Goal: Information Seeking & Learning: Learn about a topic

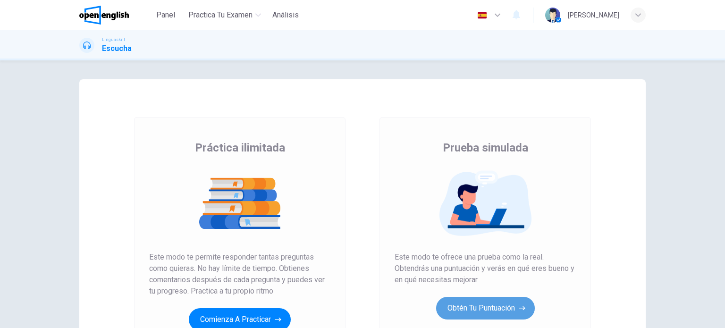
click at [457, 307] on button "Obtén tu puntuación" at bounding box center [485, 308] width 99 height 23
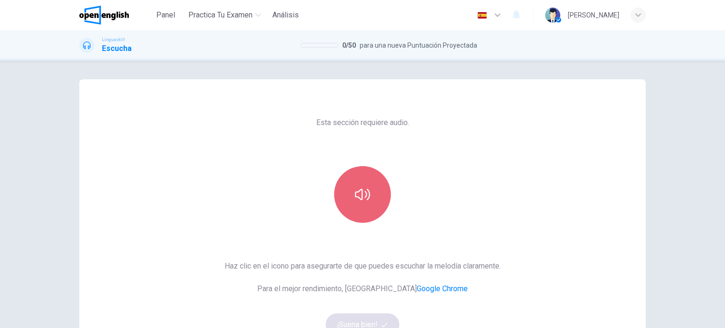
click at [380, 191] on button "button" at bounding box center [362, 194] width 57 height 57
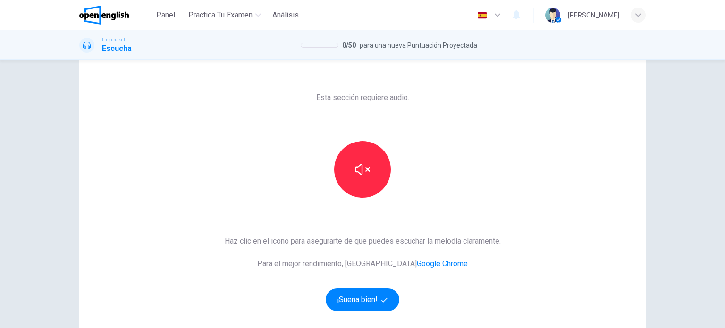
scroll to position [47, 0]
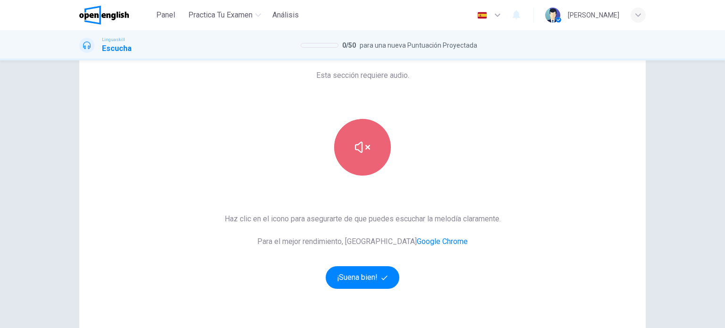
click at [364, 162] on button "button" at bounding box center [362, 147] width 57 height 57
click at [363, 154] on icon "button" at bounding box center [362, 147] width 15 height 15
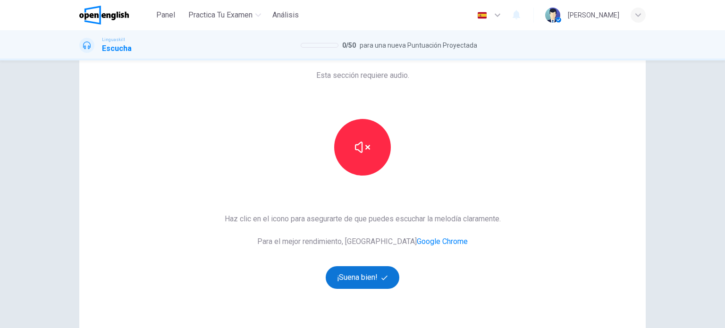
click at [369, 273] on button "¡Suena bien!" at bounding box center [363, 277] width 74 height 23
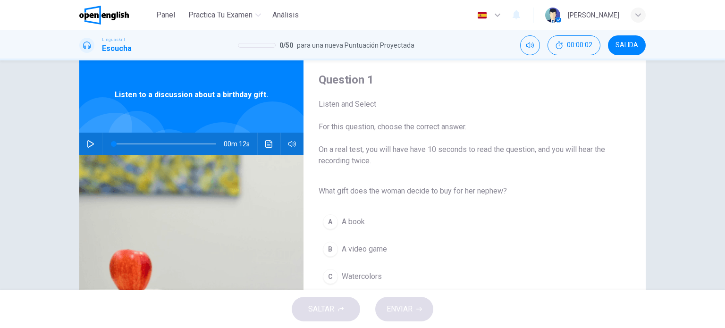
scroll to position [0, 0]
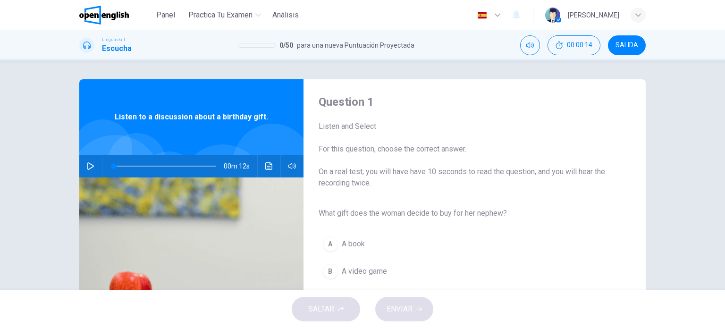
click at [89, 164] on icon "button" at bounding box center [90, 166] width 7 height 8
type input "*"
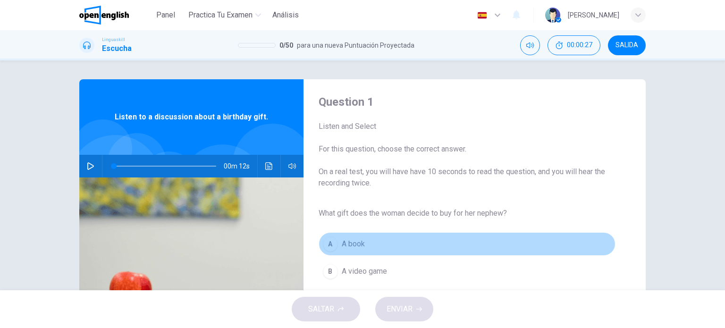
click at [359, 243] on span "A book" at bounding box center [353, 243] width 23 height 11
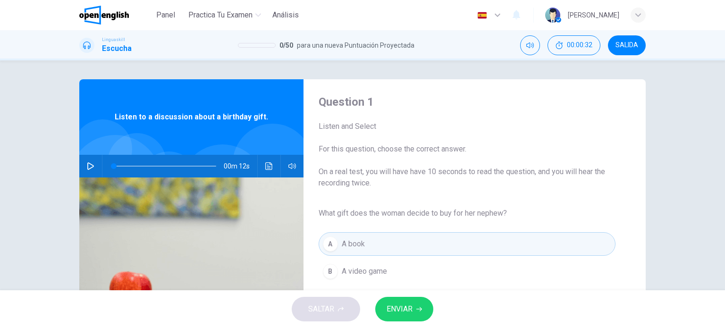
click at [413, 306] on button "ENVIAR" at bounding box center [404, 309] width 58 height 25
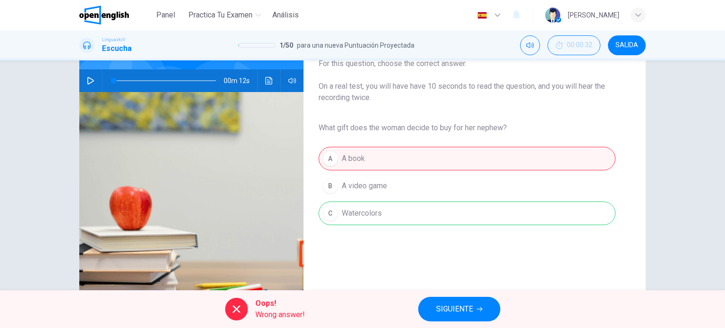
scroll to position [136, 0]
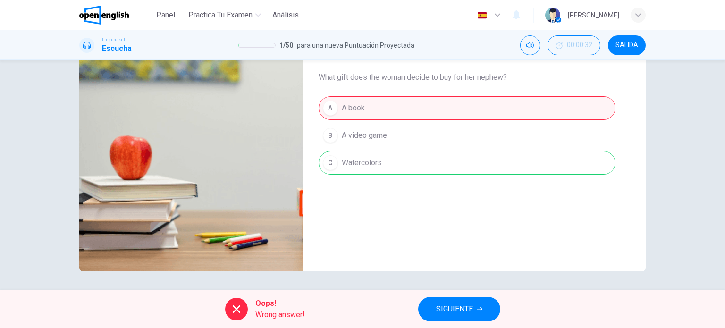
click at [444, 306] on span "SIGUIENTE" at bounding box center [454, 309] width 37 height 13
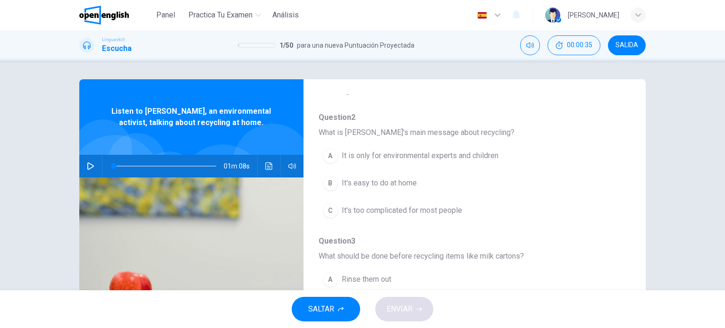
scroll to position [94, 0]
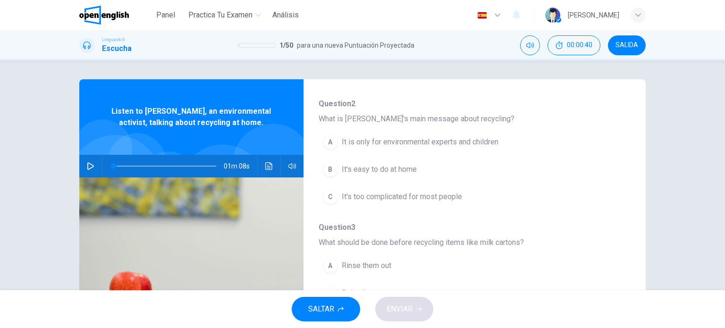
click at [87, 169] on icon "button" at bounding box center [90, 166] width 7 height 8
type input "*"
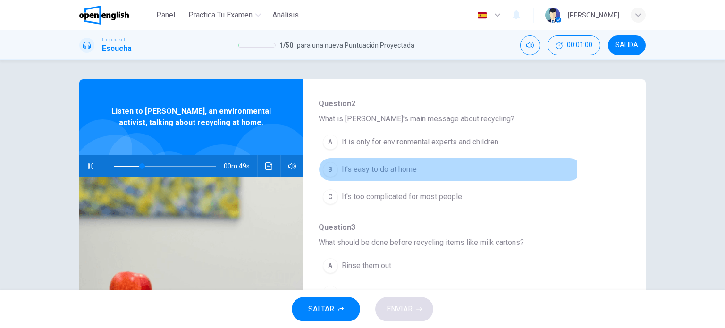
click at [399, 171] on span "It's easy to do at home" at bounding box center [379, 169] width 75 height 11
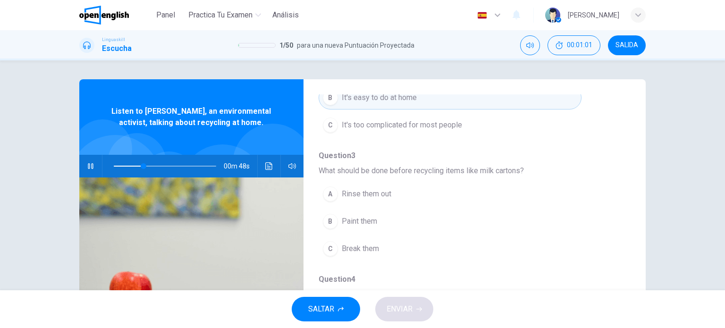
scroll to position [189, 0]
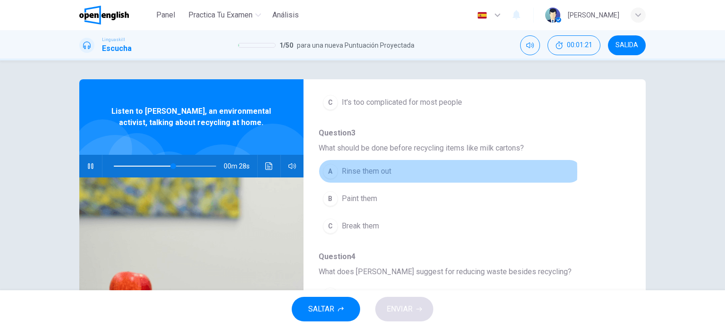
click at [357, 171] on span "Rinse them out" at bounding box center [367, 171] width 50 height 11
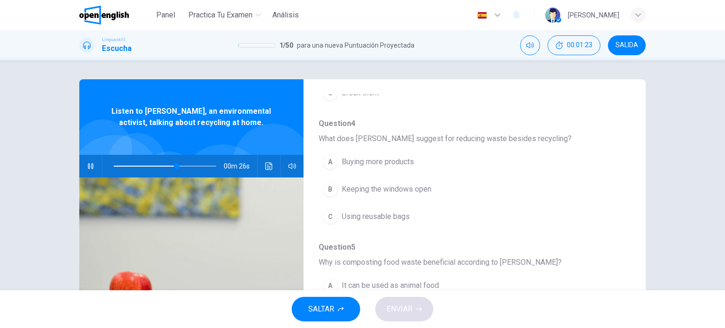
scroll to position [330, 0]
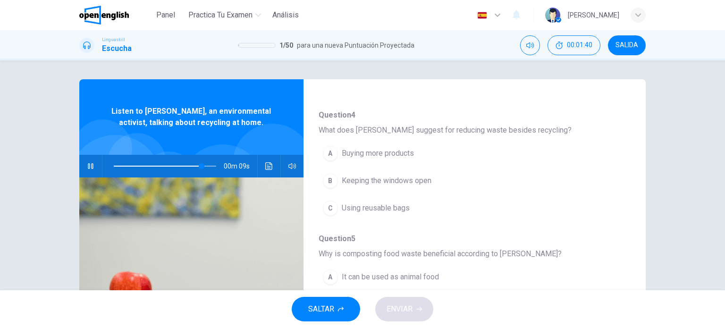
click at [378, 206] on span "Using reusable bags" at bounding box center [376, 208] width 68 height 11
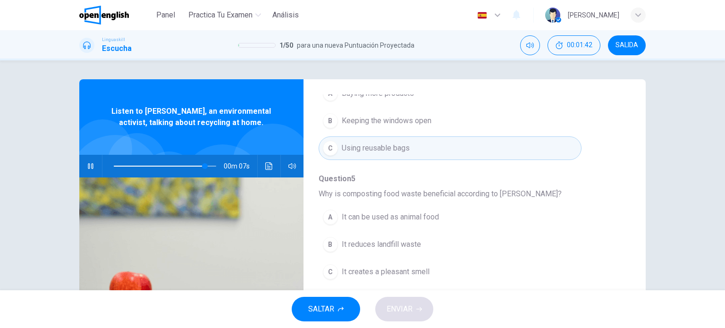
scroll to position [404, 0]
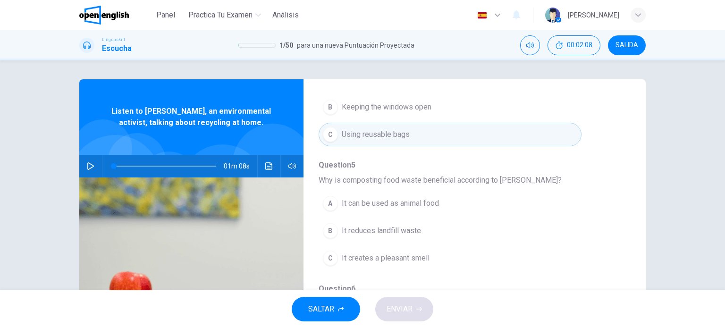
click at [87, 166] on icon "button" at bounding box center [91, 166] width 8 height 8
click at [90, 168] on icon "button" at bounding box center [91, 166] width 8 height 8
click at [87, 165] on icon "button" at bounding box center [91, 166] width 8 height 8
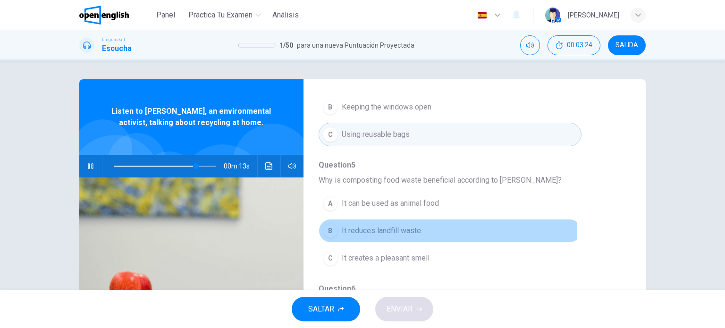
click at [377, 229] on span "It reduces landfill waste" at bounding box center [381, 230] width 79 height 11
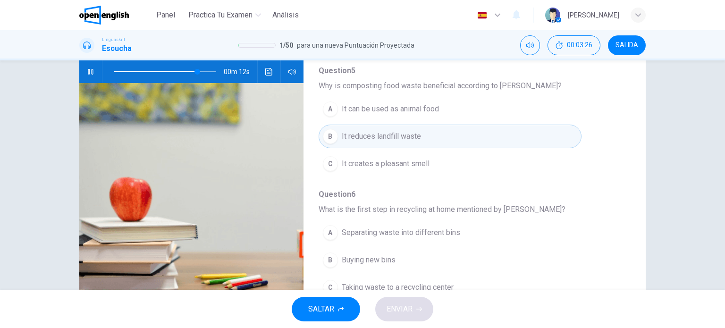
scroll to position [136, 0]
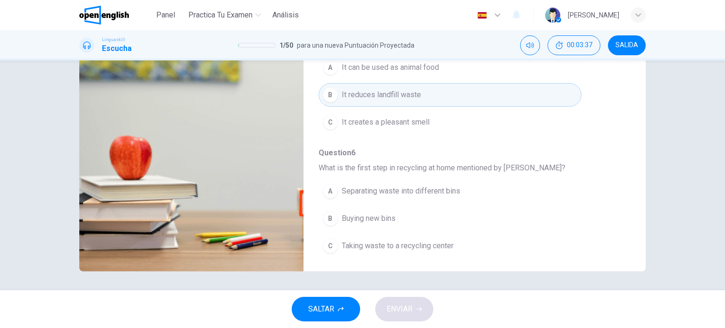
click at [405, 191] on span "Separating waste into different bins" at bounding box center [401, 191] width 118 height 11
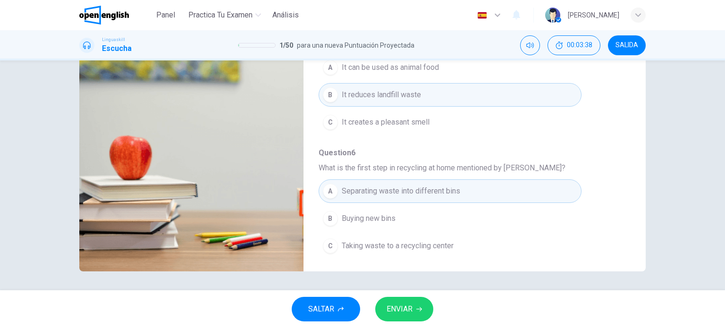
type input "*"
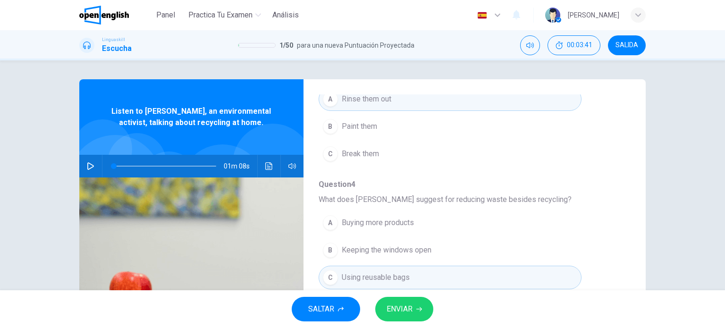
scroll to position [215, 0]
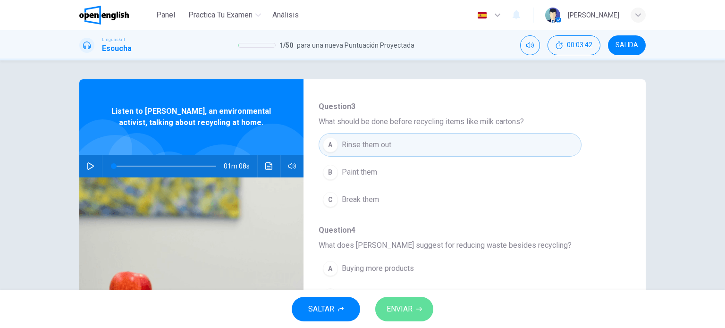
click at [407, 304] on span "ENVIAR" at bounding box center [400, 309] width 26 height 13
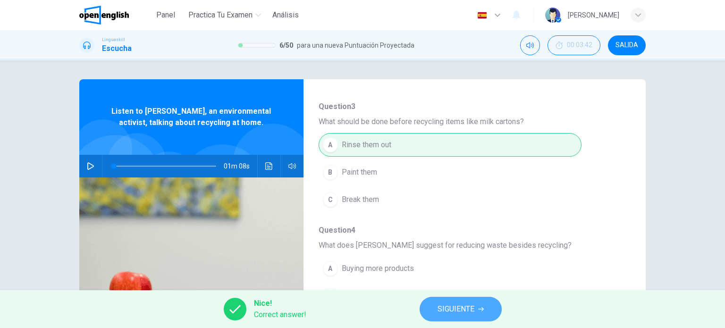
click at [454, 305] on span "SIGUIENTE" at bounding box center [456, 309] width 37 height 13
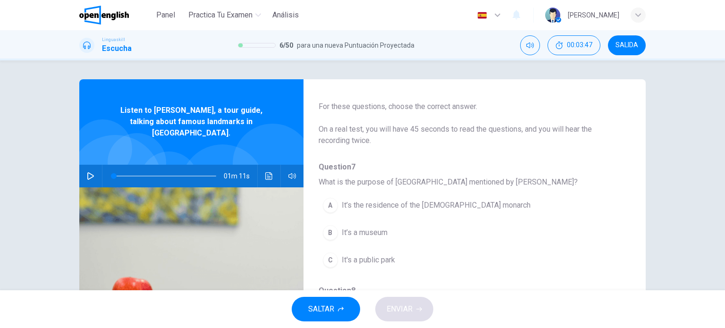
scroll to position [47, 0]
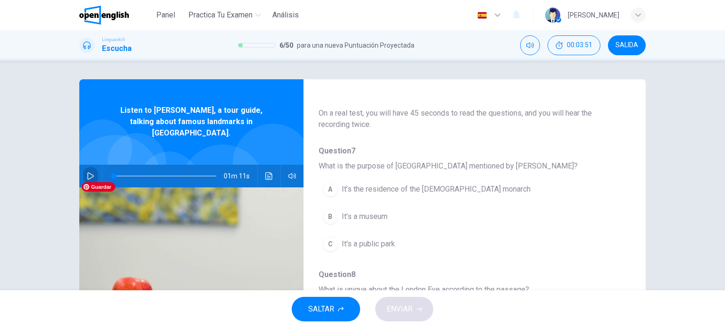
click at [91, 172] on icon "button" at bounding box center [90, 176] width 7 height 8
click at [402, 187] on span "It’s the residence of the [DEMOGRAPHIC_DATA] monarch" at bounding box center [436, 189] width 189 height 11
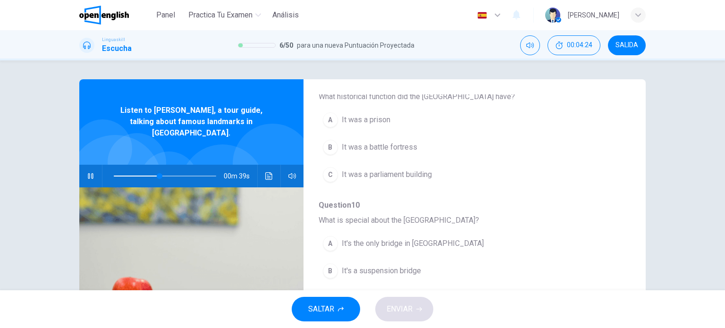
scroll to position [378, 0]
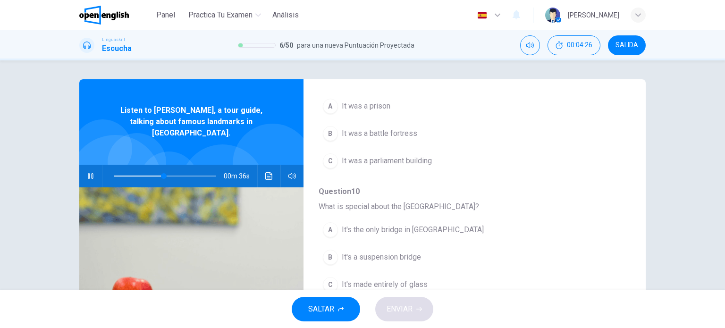
click at [423, 225] on span "It's the only bridge in [GEOGRAPHIC_DATA]" at bounding box center [413, 229] width 142 height 11
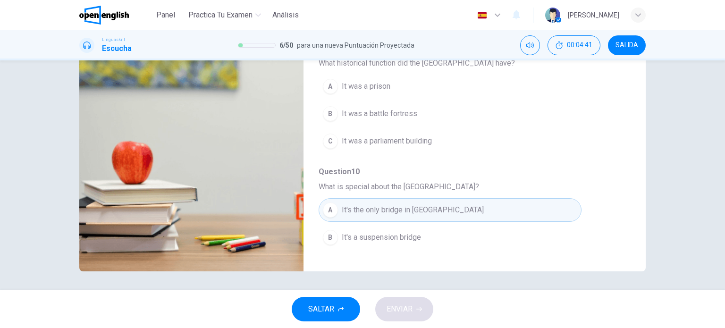
scroll to position [215, 0]
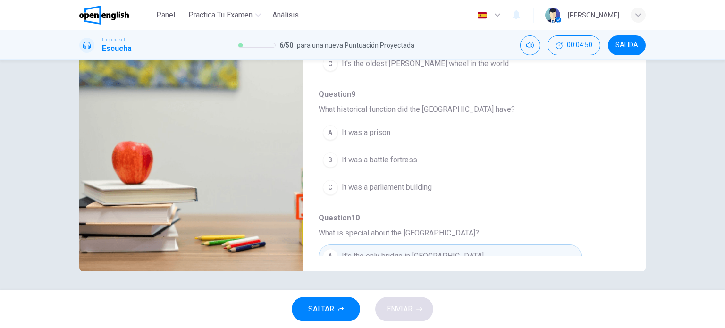
click at [406, 187] on span "It was a parliament building" at bounding box center [387, 187] width 90 height 11
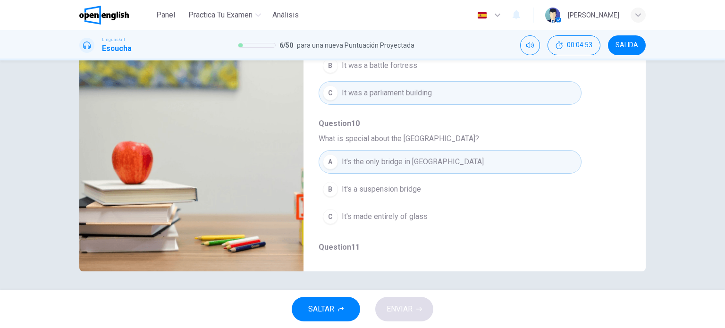
scroll to position [404, 0]
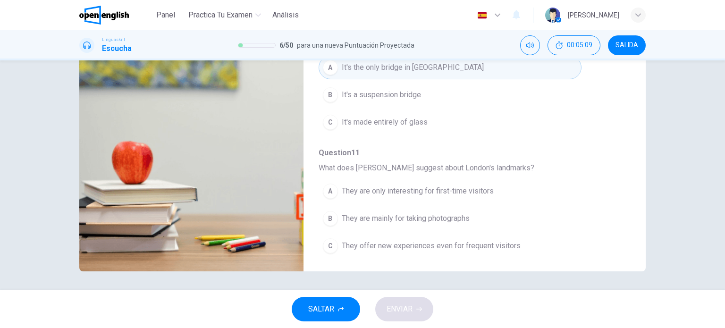
click at [421, 243] on span "They offer new experiences even for frequent visitors" at bounding box center [431, 245] width 179 height 11
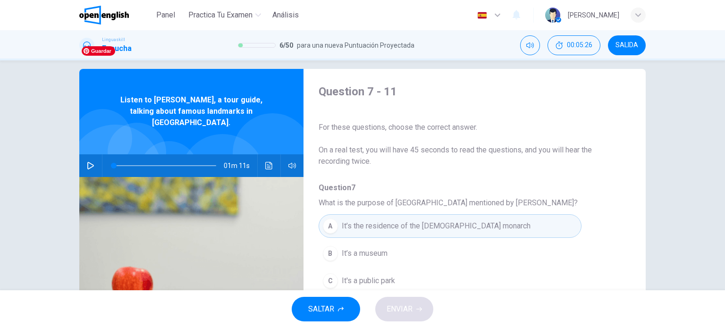
scroll to position [0, 0]
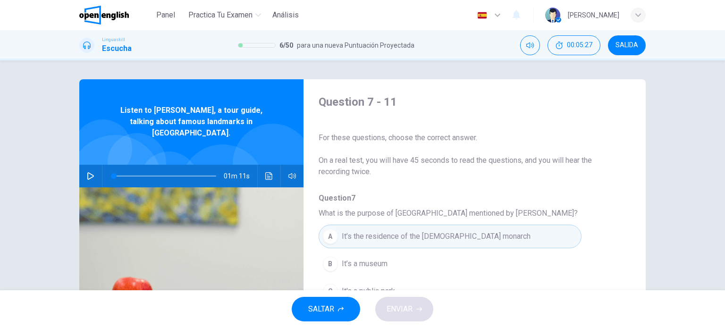
click at [88, 172] on icon "button" at bounding box center [91, 176] width 8 height 8
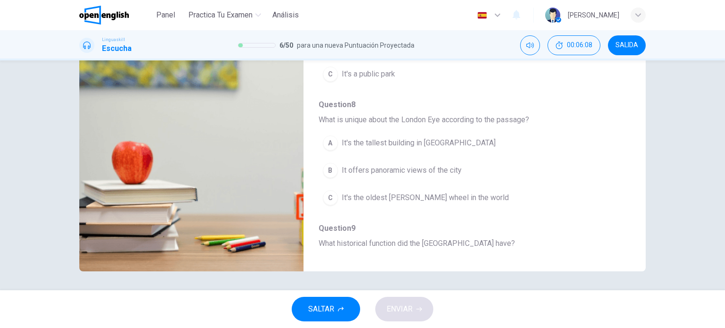
scroll to position [74, 0]
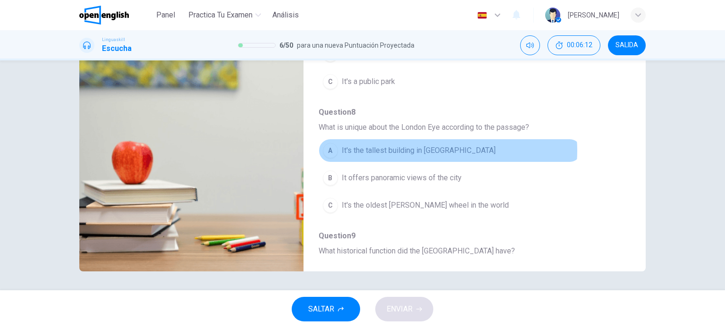
click at [434, 150] on span "It's the tallest building in [GEOGRAPHIC_DATA]" at bounding box center [419, 150] width 154 height 11
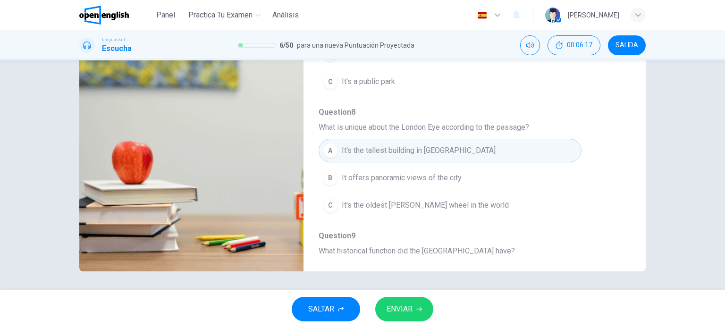
click at [374, 203] on span "It's the oldest [PERSON_NAME] wheel in the world" at bounding box center [425, 205] width 167 height 11
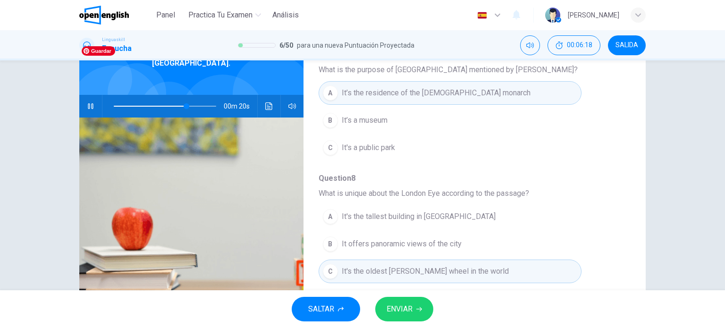
scroll to position [0, 0]
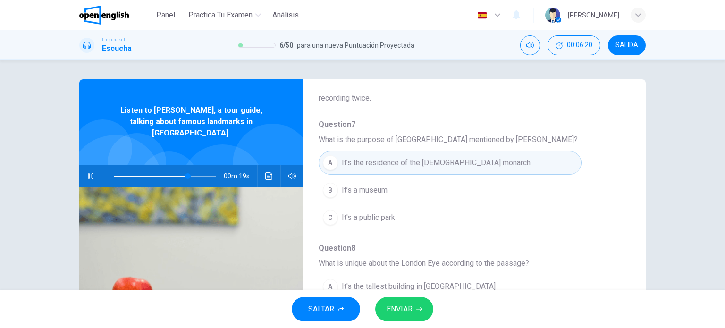
click at [88, 172] on icon "button" at bounding box center [91, 176] width 8 height 8
click at [265, 172] on icon "Haz clic para ver la transcripción del audio" at bounding box center [269, 176] width 8 height 8
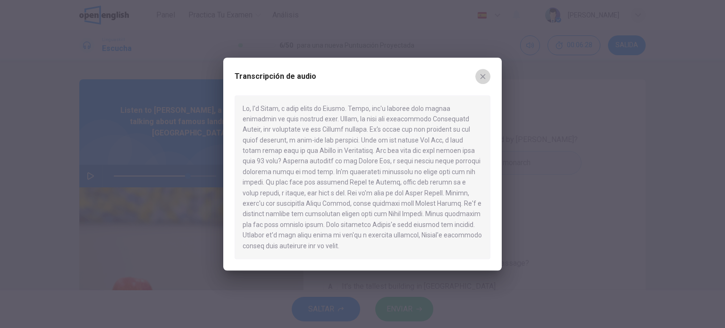
click at [482, 78] on icon "button" at bounding box center [483, 77] width 8 height 8
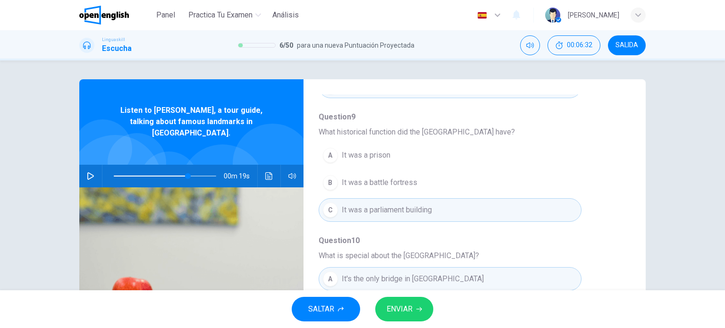
scroll to position [357, 0]
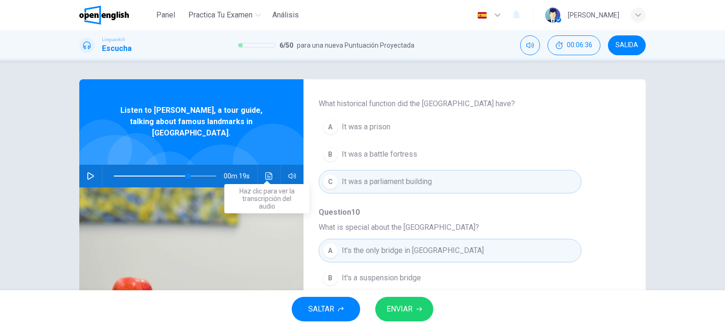
click at [262, 165] on button "Haz clic para ver la transcripción del audio" at bounding box center [269, 176] width 15 height 23
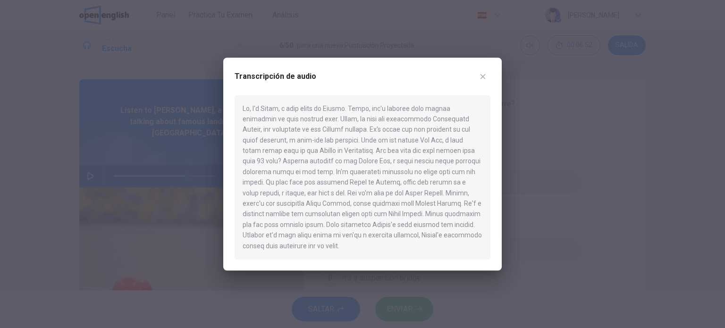
click at [489, 73] on button "button" at bounding box center [482, 76] width 15 height 15
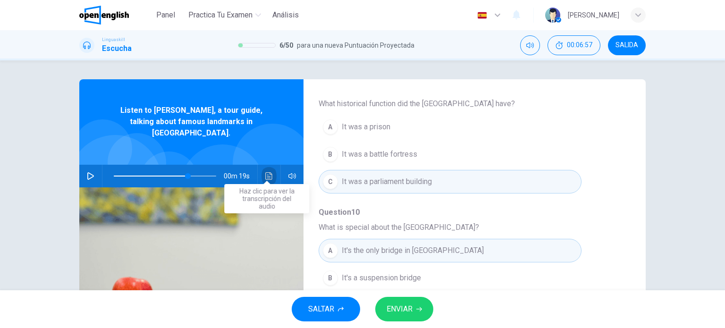
click at [262, 167] on button "Haz clic para ver la transcripción del audio" at bounding box center [269, 176] width 15 height 23
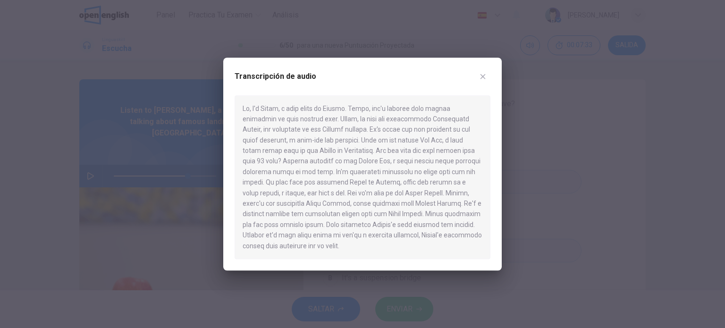
click at [483, 74] on icon "button" at bounding box center [483, 77] width 8 height 8
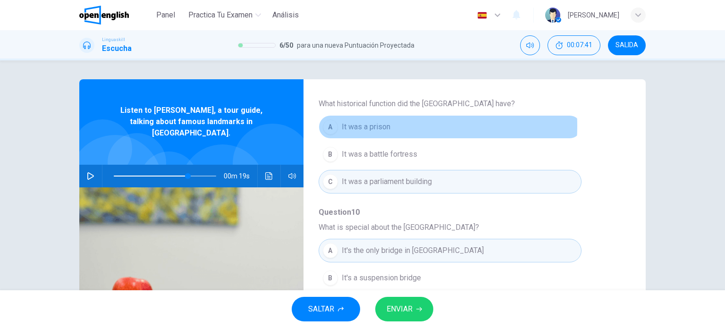
click at [369, 125] on span "It was a prison" at bounding box center [366, 126] width 49 height 11
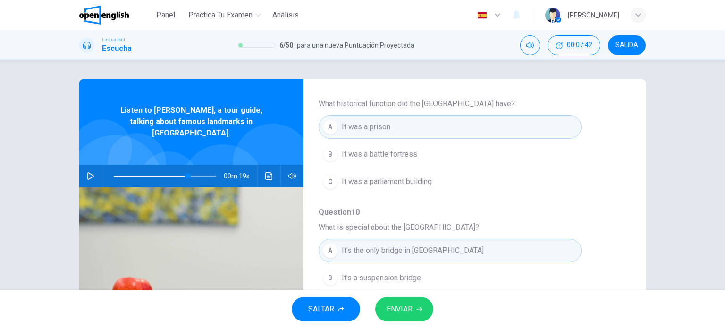
click at [379, 153] on span "It was a battle fortress" at bounding box center [380, 154] width 76 height 11
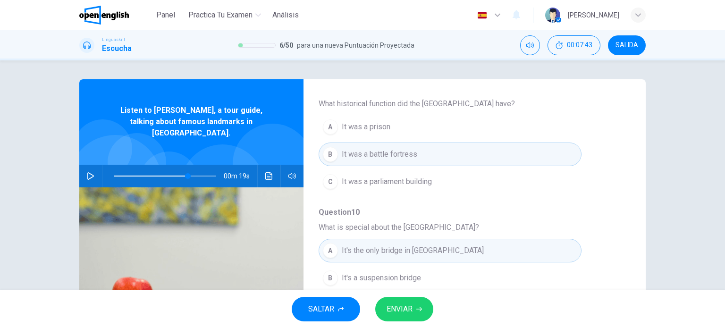
click at [406, 302] on button "ENVIAR" at bounding box center [404, 309] width 58 height 25
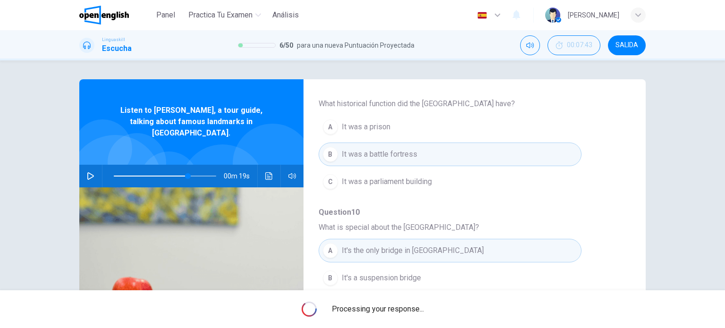
type input "**"
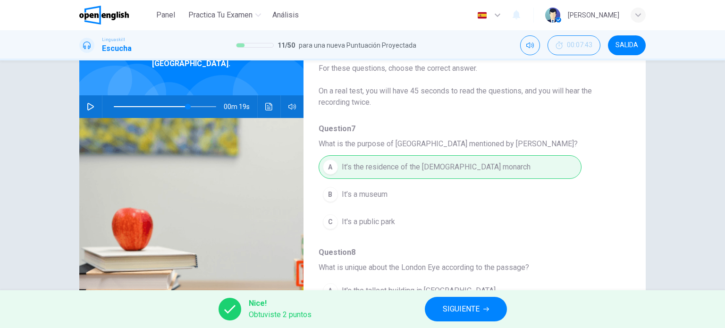
scroll to position [42, 0]
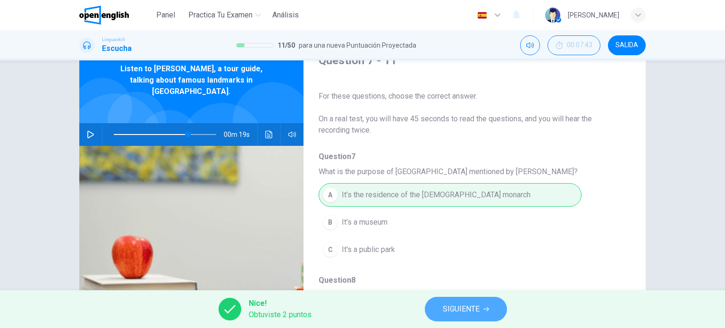
click at [465, 310] on span "SIGUIENTE" at bounding box center [461, 309] width 37 height 13
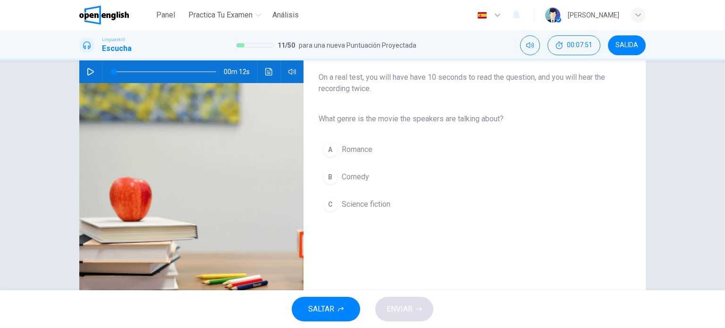
scroll to position [0, 0]
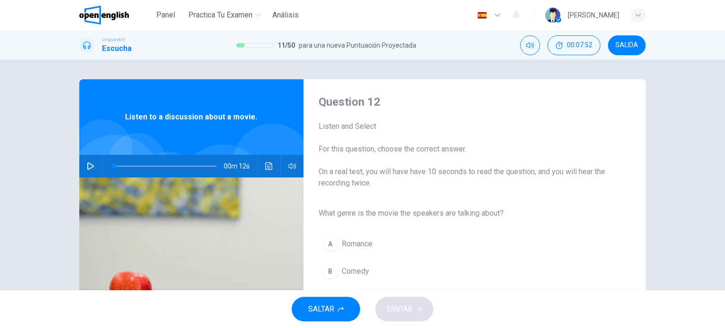
click at [91, 164] on icon "button" at bounding box center [91, 166] width 8 height 8
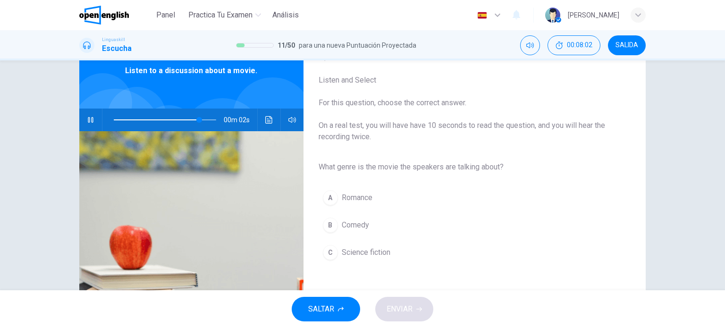
scroll to position [47, 0]
type input "*"
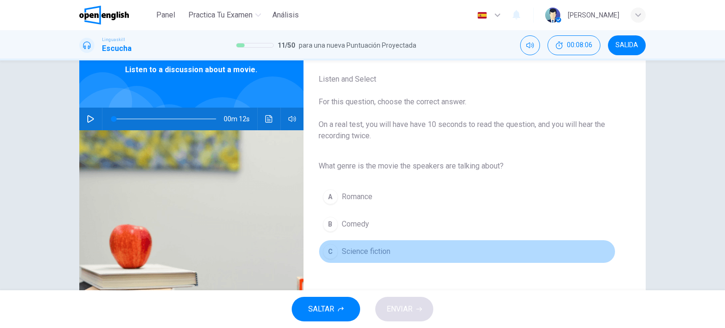
click at [371, 247] on span "Science fiction" at bounding box center [366, 251] width 49 height 11
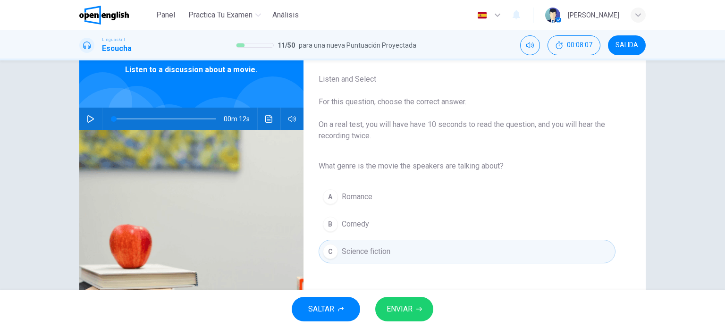
click at [409, 310] on span "ENVIAR" at bounding box center [400, 309] width 26 height 13
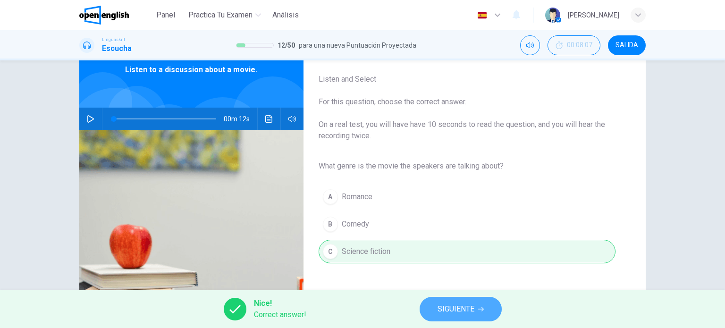
click at [462, 302] on button "SIGUIENTE" at bounding box center [461, 309] width 82 height 25
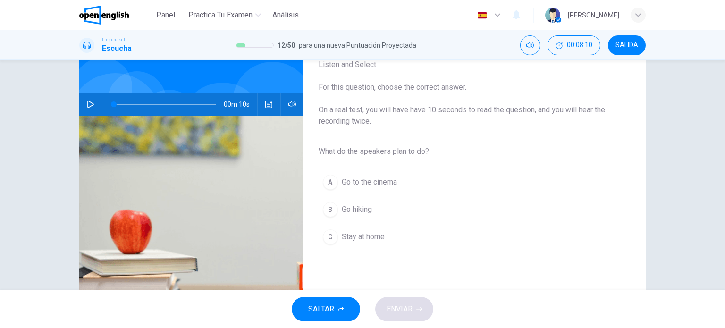
scroll to position [42, 0]
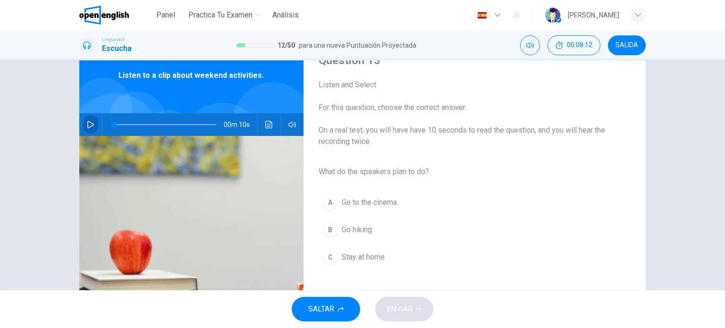
click at [90, 123] on icon "button" at bounding box center [91, 125] width 8 height 8
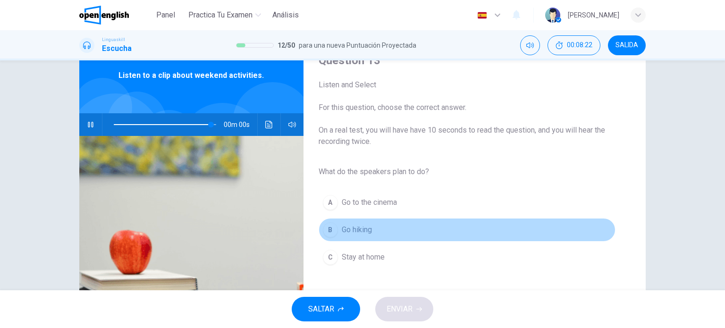
click at [359, 231] on span "Go hiking" at bounding box center [357, 229] width 30 height 11
type input "*"
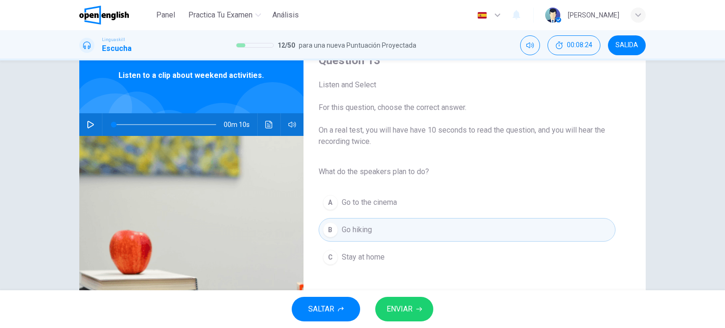
click at [402, 311] on span "ENVIAR" at bounding box center [400, 309] width 26 height 13
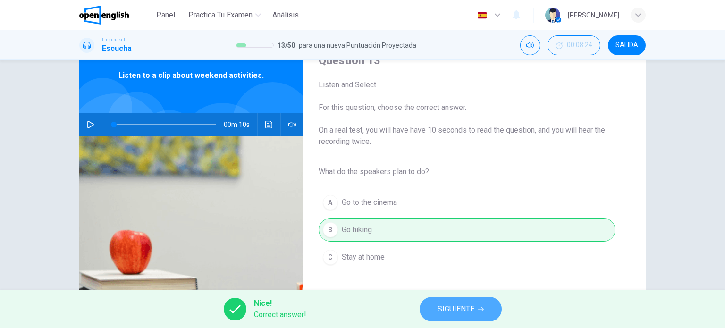
click at [459, 303] on span "SIGUIENTE" at bounding box center [456, 309] width 37 height 13
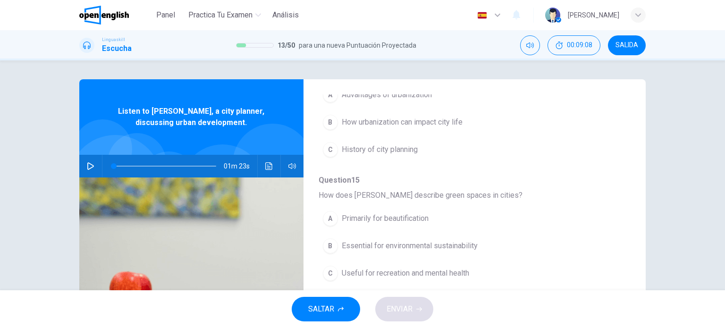
scroll to position [189, 0]
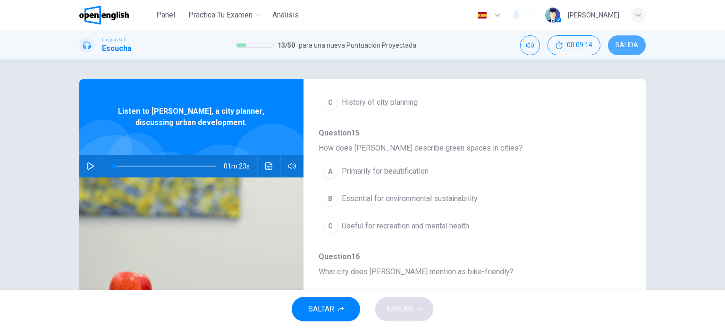
click at [622, 44] on span "SALIDA" at bounding box center [627, 46] width 23 height 8
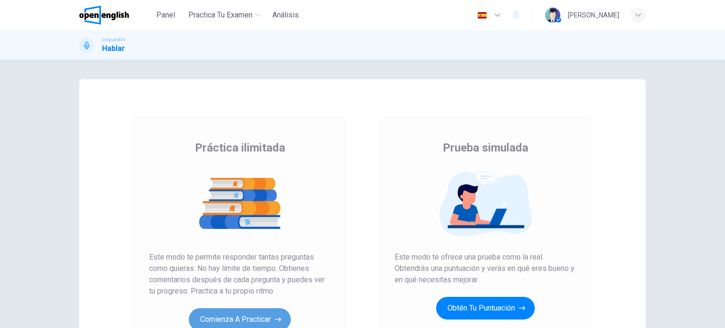
click at [230, 322] on button "Comienza a practicar" at bounding box center [240, 319] width 102 height 23
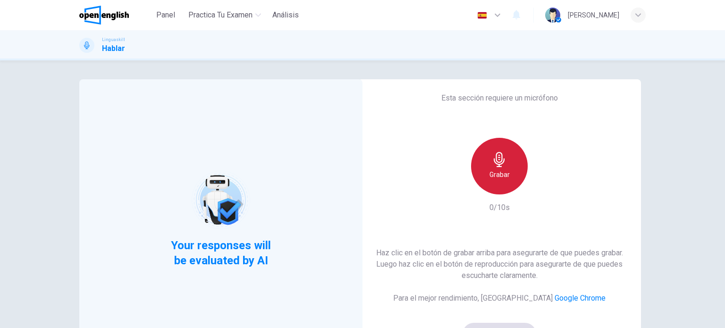
click at [496, 170] on h6 "Grabar" at bounding box center [500, 174] width 20 height 11
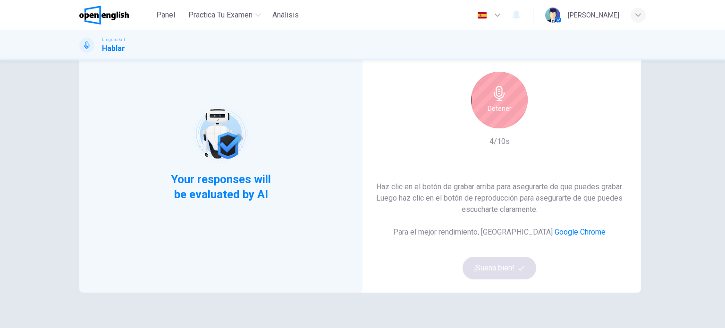
scroll to position [94, 0]
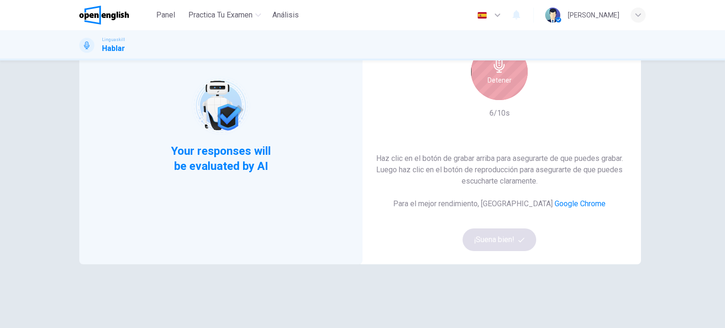
click at [508, 81] on div "Detener" at bounding box center [499, 71] width 57 height 57
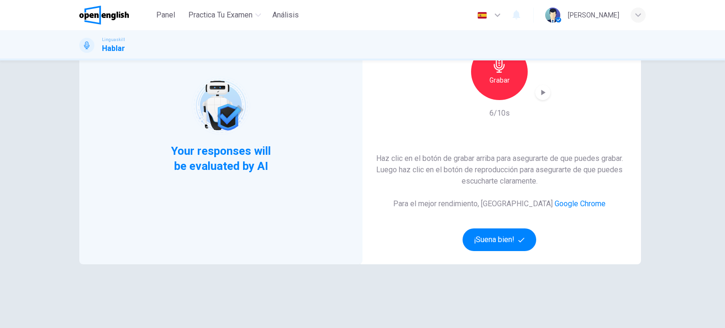
click at [542, 91] on icon "button" at bounding box center [544, 93] width 4 height 6
click at [508, 241] on button "¡Suena bien!" at bounding box center [500, 240] width 74 height 23
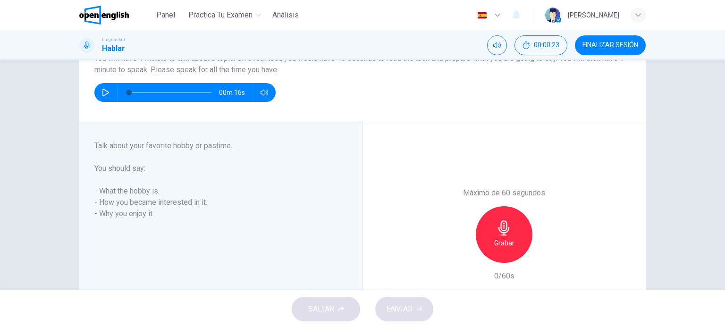
scroll to position [0, 0]
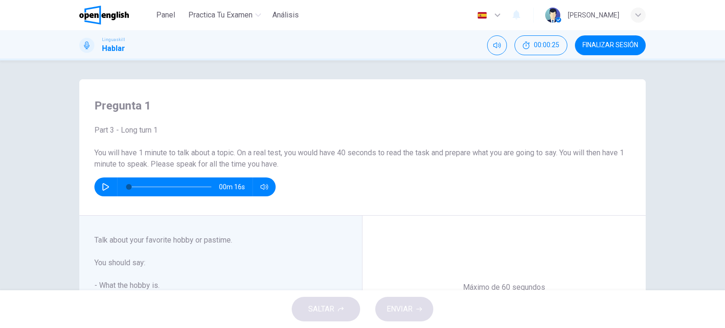
click at [102, 184] on icon "button" at bounding box center [105, 187] width 7 height 8
type input "*"
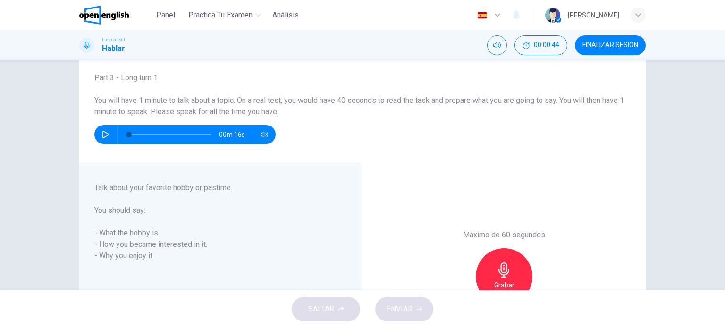
scroll to position [94, 0]
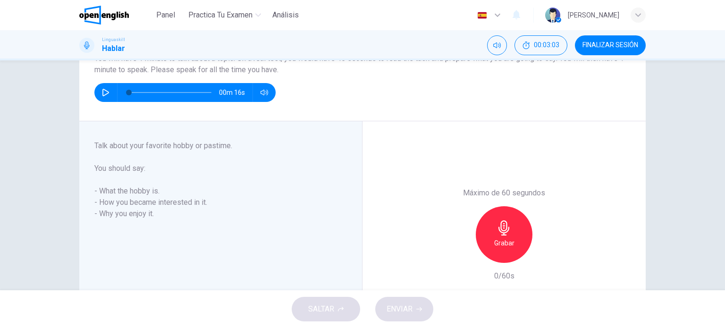
click at [590, 49] on button "FINALIZAR SESIÓN" at bounding box center [610, 45] width 71 height 20
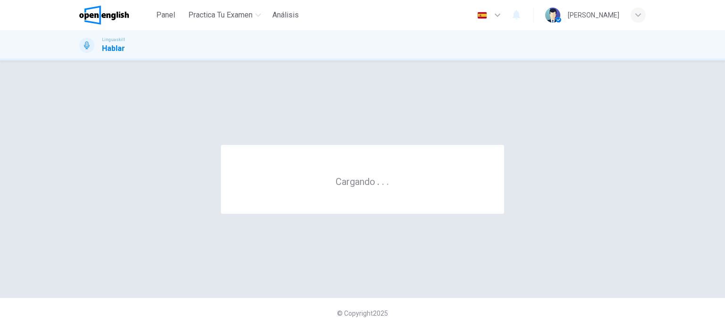
scroll to position [0, 0]
